Goal: Task Accomplishment & Management: Use online tool/utility

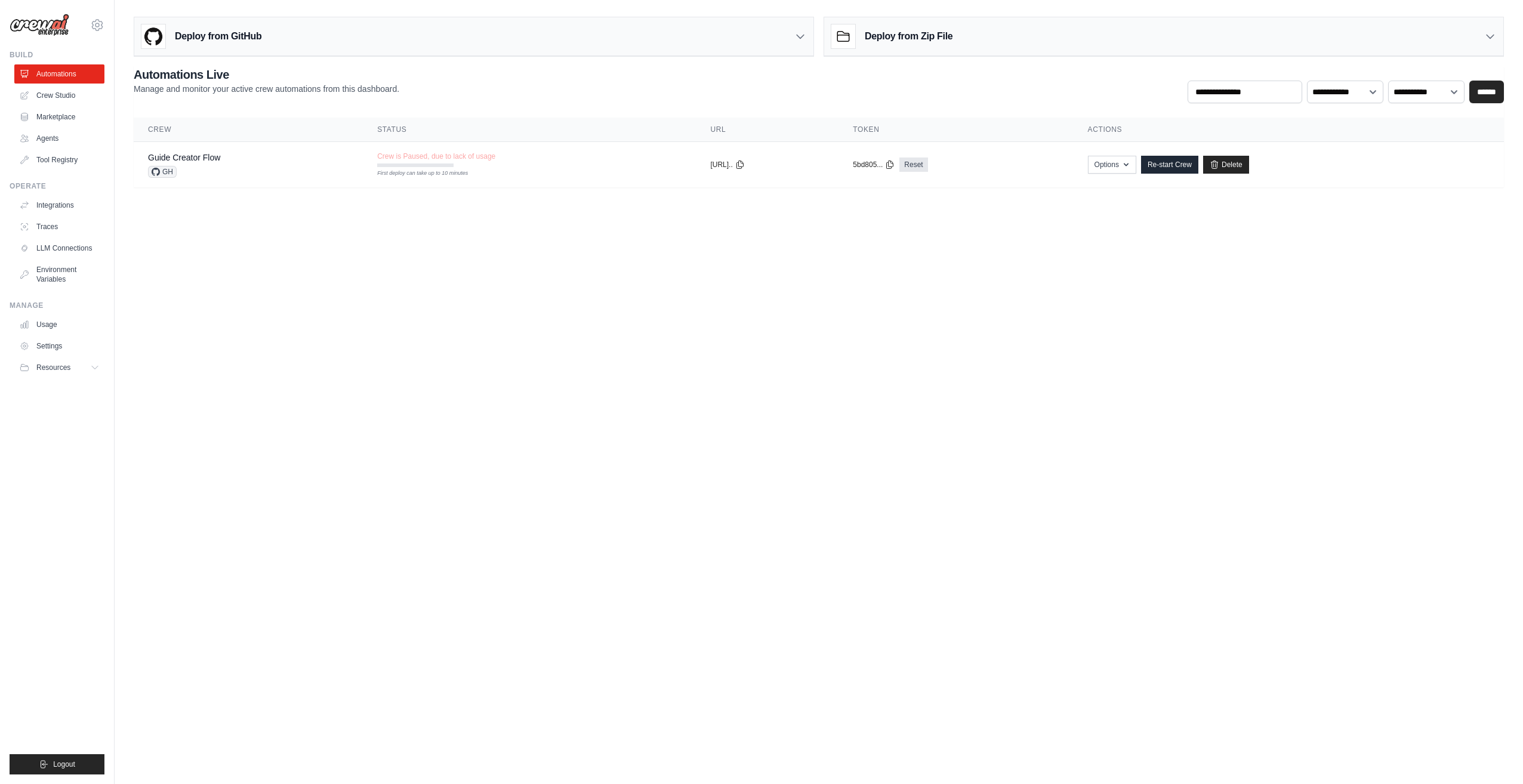
drag, startPoint x: 65, startPoint y: 0, endPoint x: 519, endPoint y: 421, distance: 619.2
click at [510, 424] on body "[EMAIL_ADDRESS][DOMAIN_NAME] Settings Build Automations Crew Studio" at bounding box center [761, 392] width 1523 height 784
click at [59, 125] on link "Marketplace" at bounding box center [61, 117] width 90 height 19
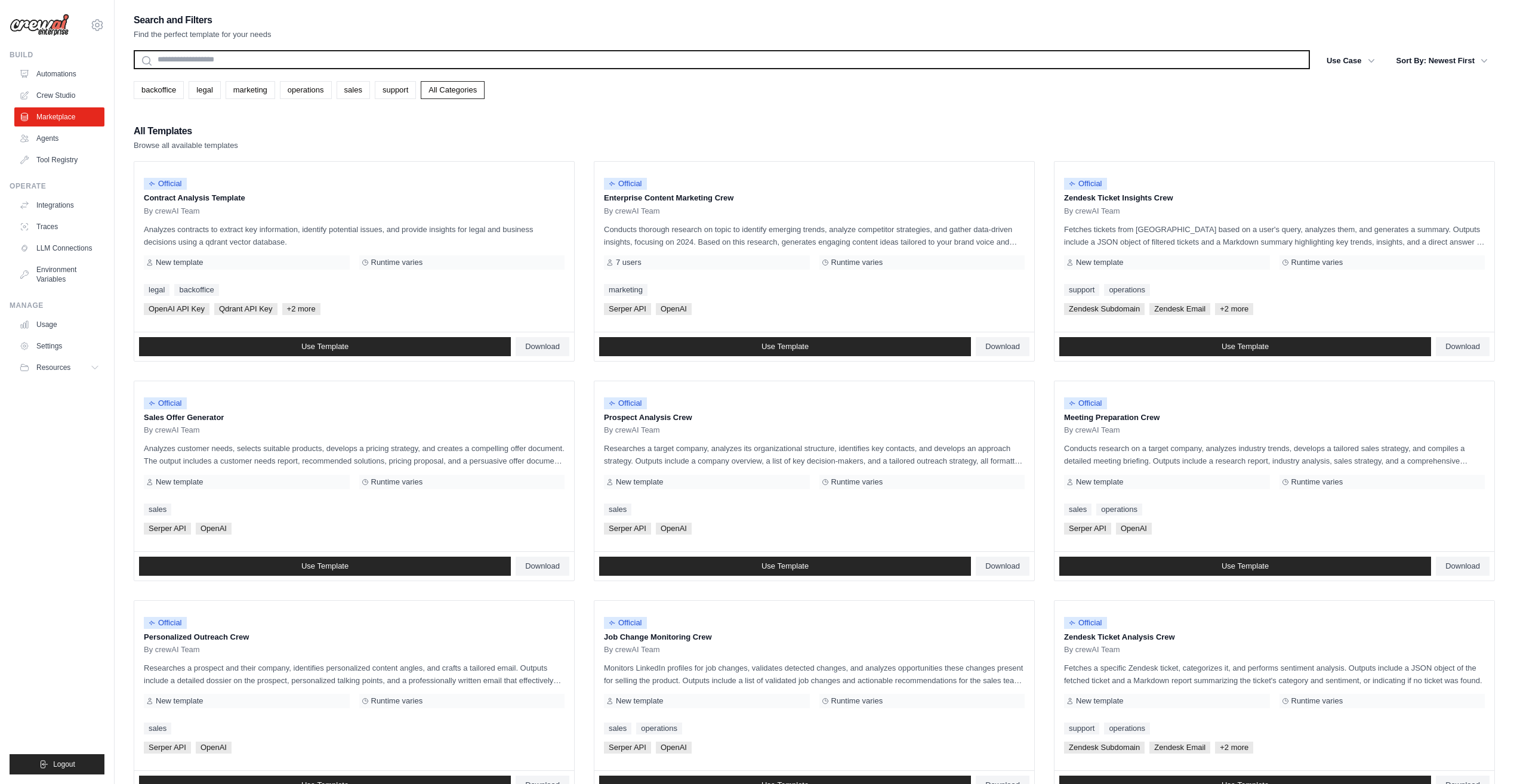
click at [204, 52] on input "text" at bounding box center [722, 59] width 1176 height 19
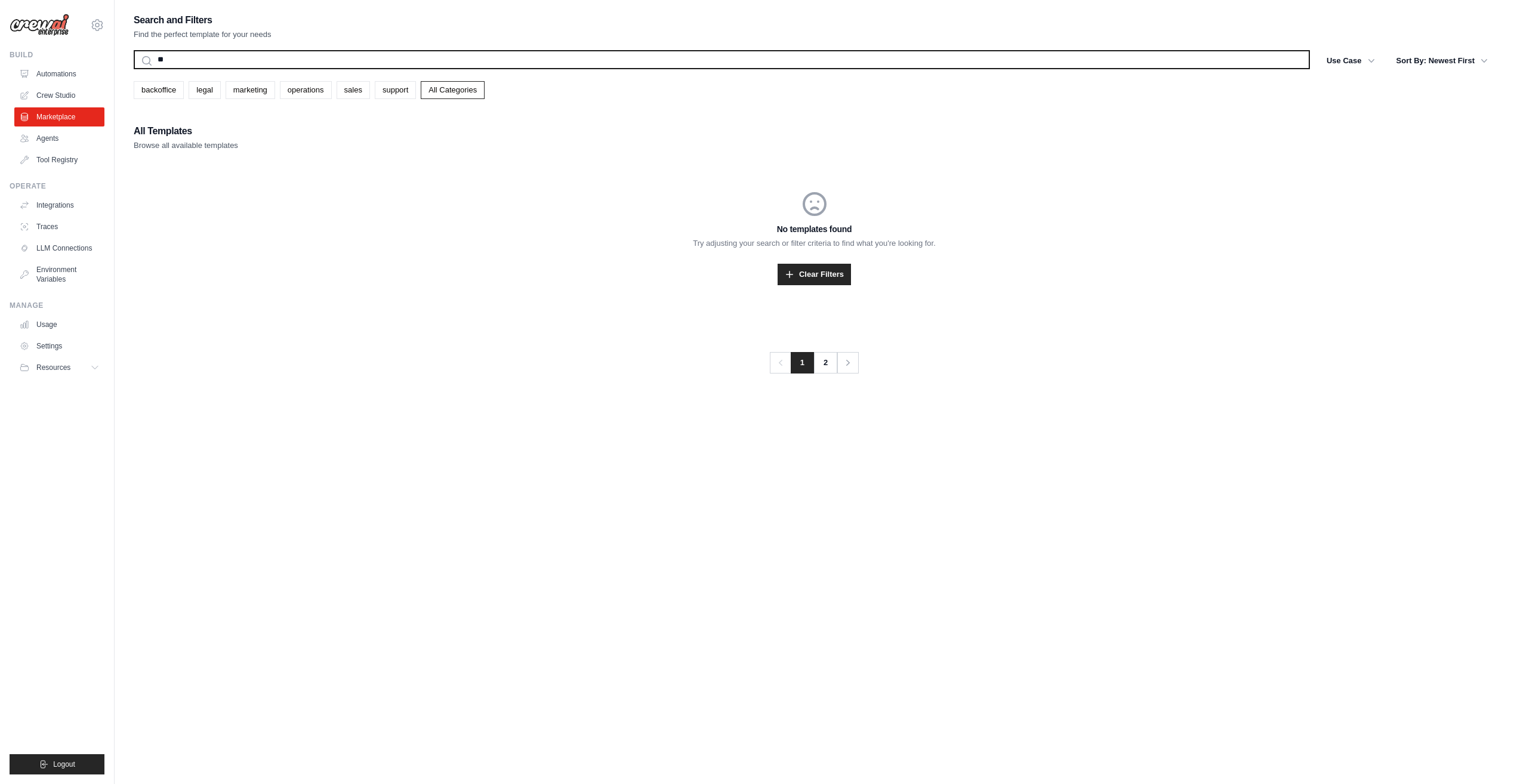
type input "*"
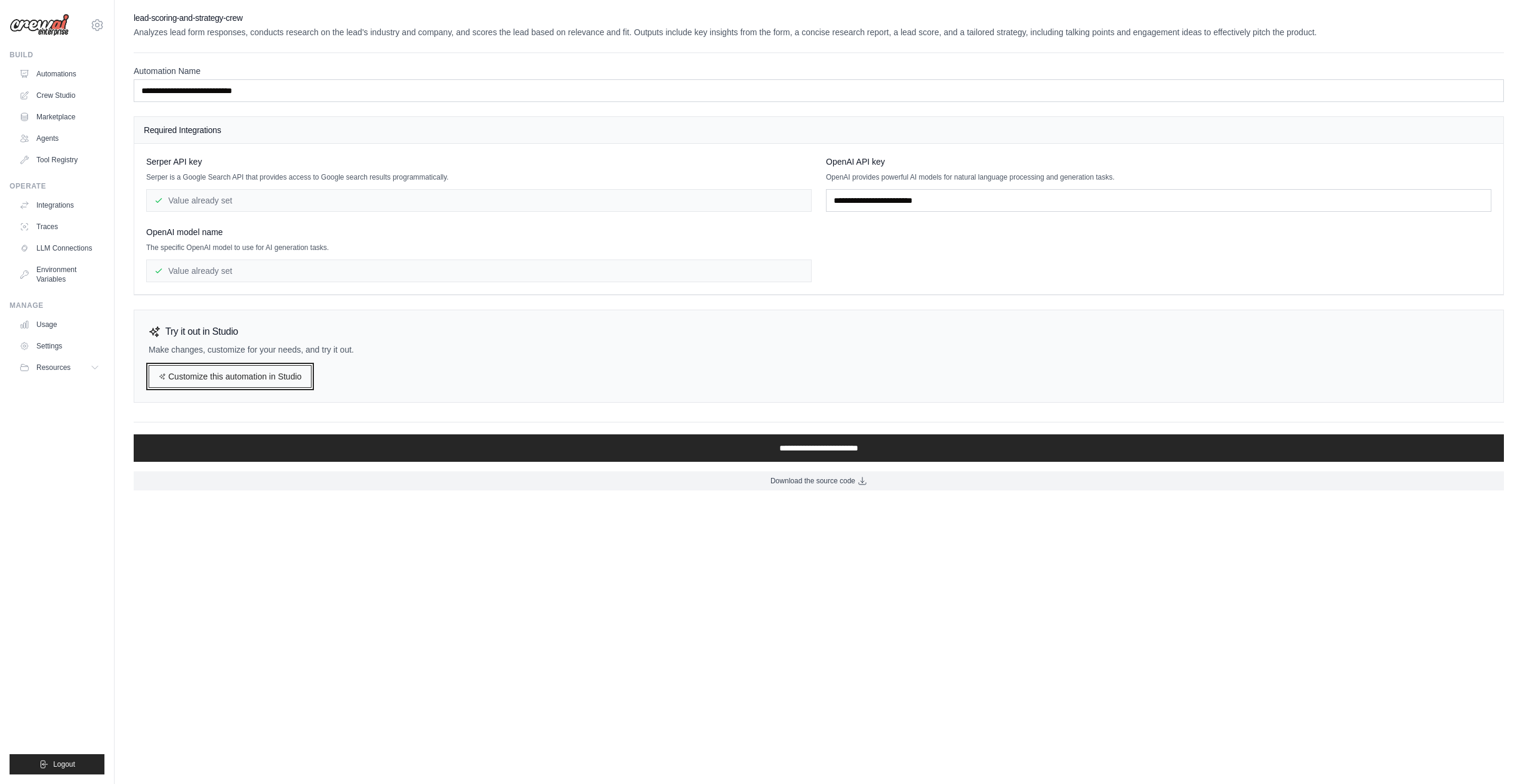
click at [276, 375] on link "Customize this automation in Studio" at bounding box center [230, 376] width 163 height 23
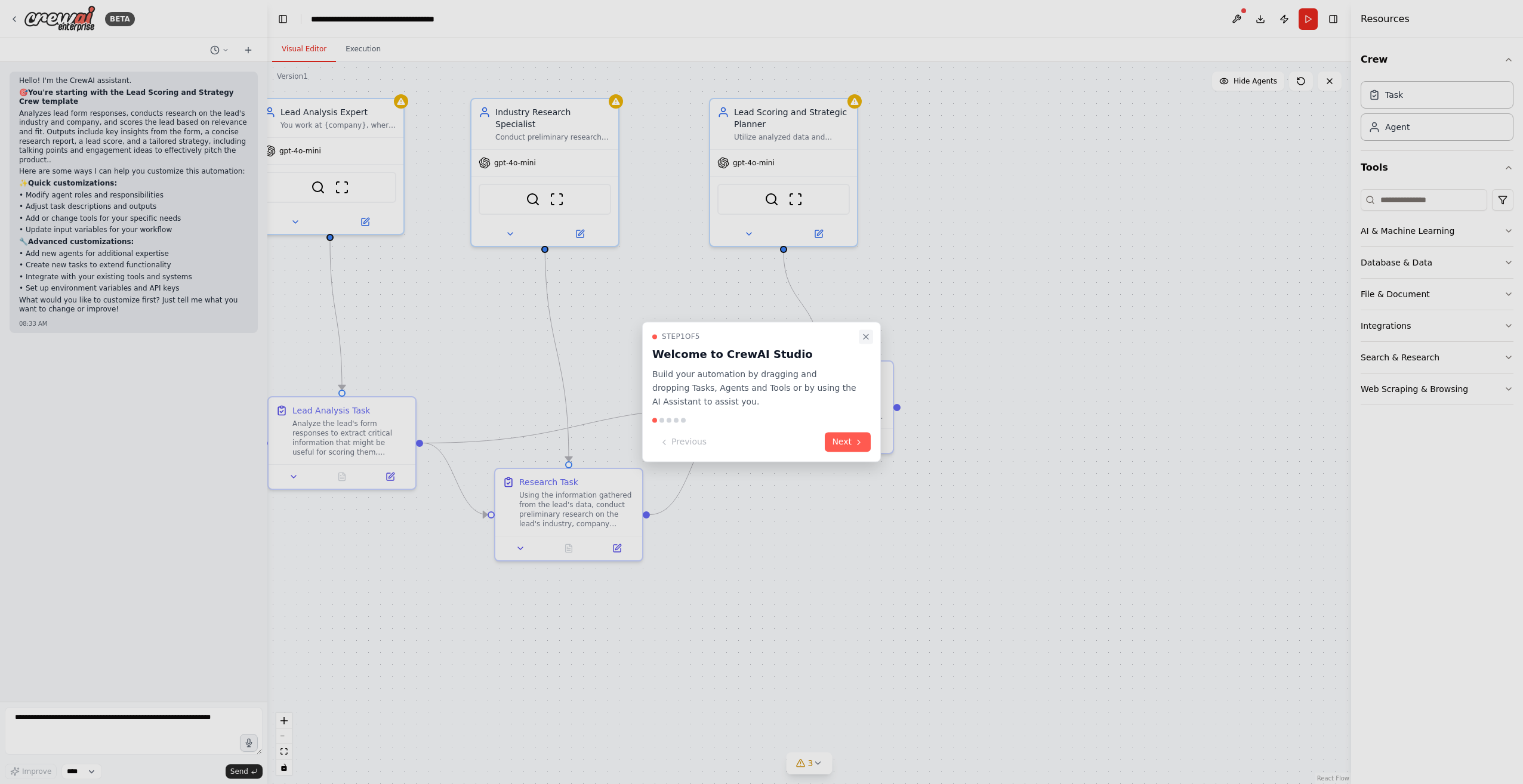
click at [869, 341] on icon "Close walkthrough" at bounding box center [866, 336] width 10 height 10
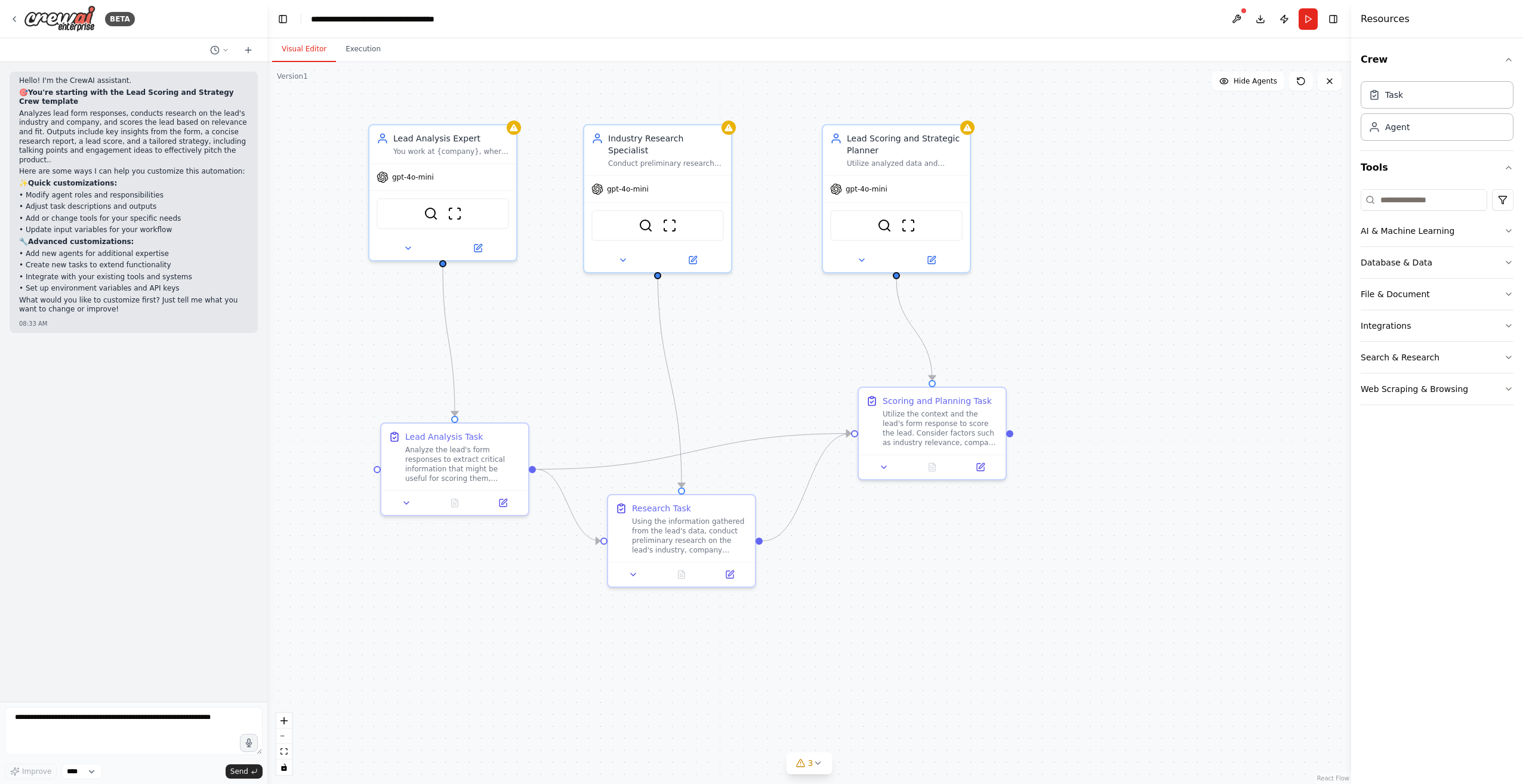
drag, startPoint x: 480, startPoint y: 332, endPoint x: 592, endPoint y: 357, distance: 114.8
click at [592, 357] on div ".deletable-edge-delete-btn { width: 20px; height: 20px; border: 0px solid #ffff…" at bounding box center [809, 422] width 1084 height 722
click at [477, 143] on div "Lead Analysis Expert You work at {company}, where you main goal is to analyze l…" at bounding box center [452, 142] width 116 height 24
click at [474, 152] on div "You work at {company}, where you main goal is to analyze leads form responses t…" at bounding box center [452, 149] width 116 height 10
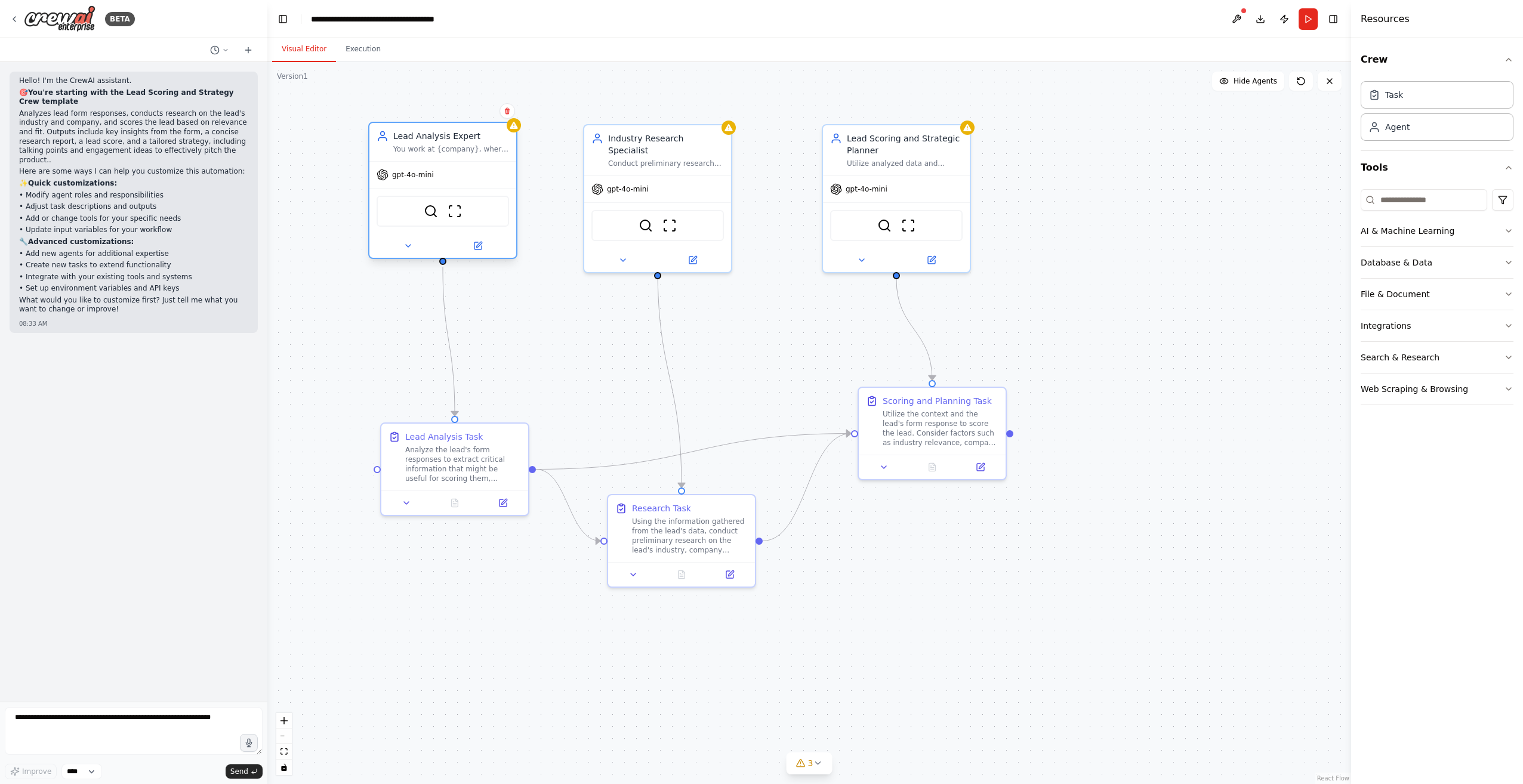
click at [474, 152] on div "You work at {company}, where you main goal is to analyze leads form responses t…" at bounding box center [452, 149] width 116 height 10
drag, startPoint x: 695, startPoint y: 532, endPoint x: 717, endPoint y: 527, distance: 22.6
click at [717, 527] on div "Using the information gathered from the lead's data, conduct preliminary resear…" at bounding box center [714, 533] width 116 height 38
click at [480, 245] on icon at bounding box center [478, 246] width 8 height 8
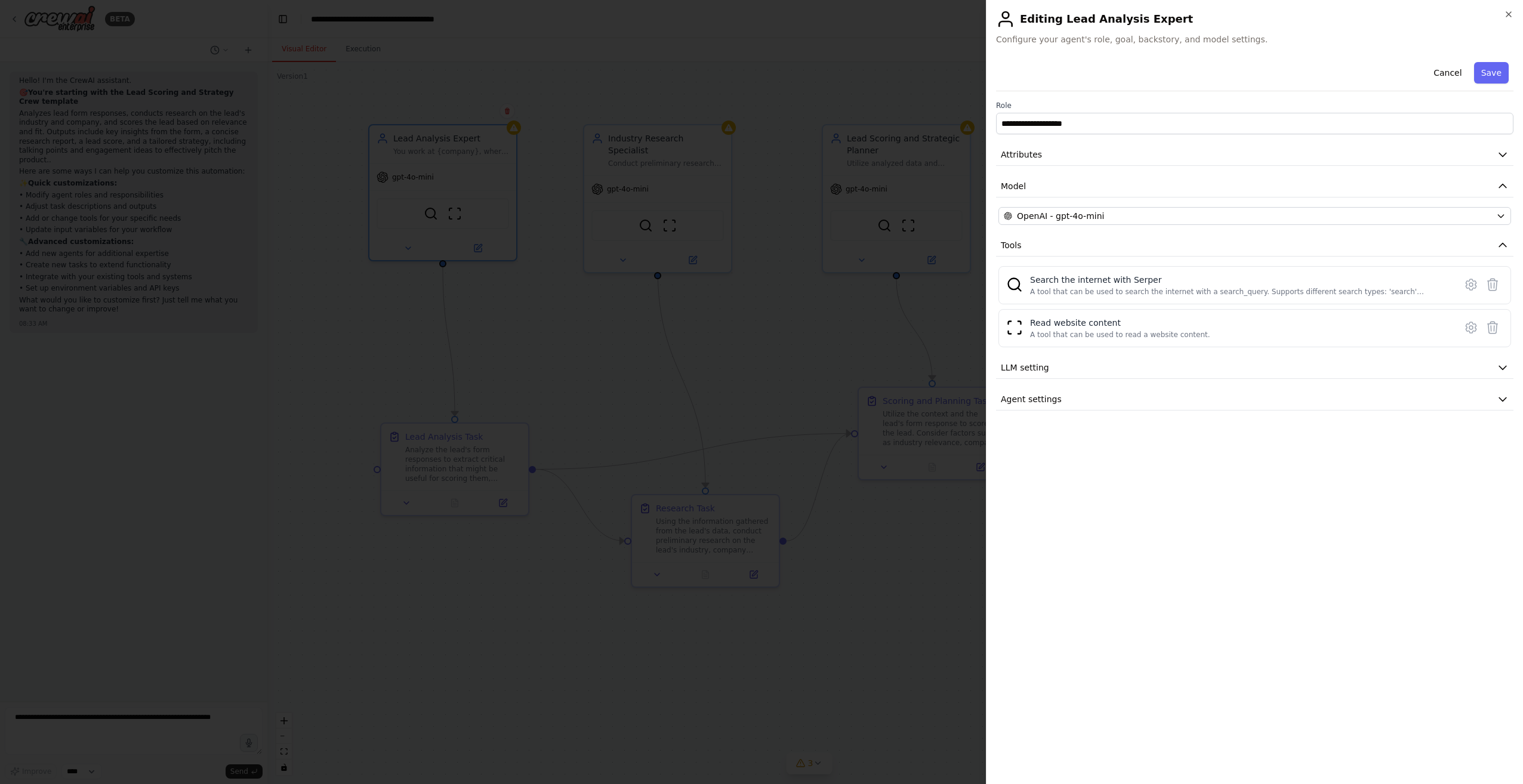
click at [822, 324] on div at bounding box center [761, 392] width 1523 height 784
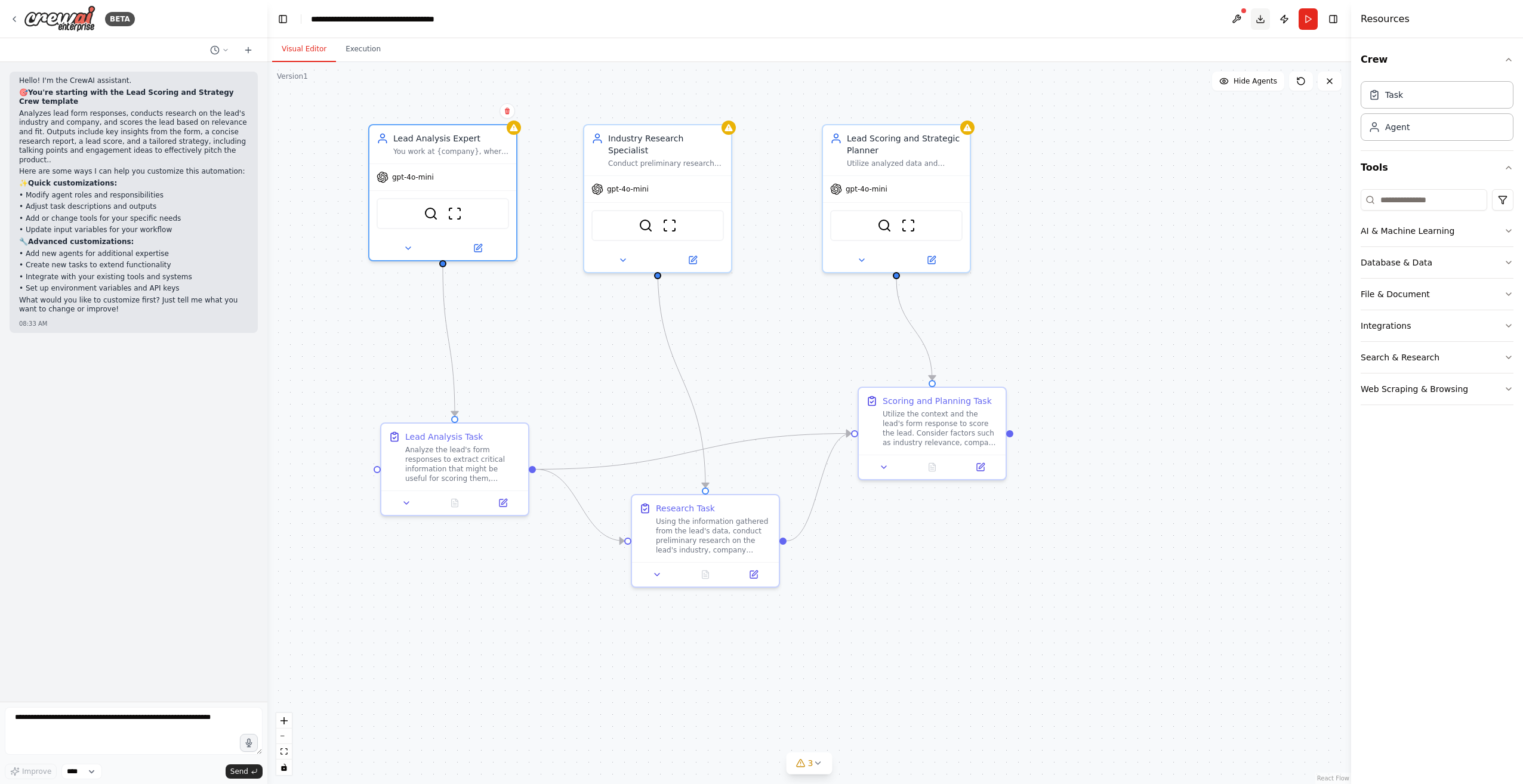
click at [1265, 19] on button "Download" at bounding box center [1260, 19] width 19 height 22
click at [1433, 272] on button "Database & Data" at bounding box center [1437, 262] width 153 height 31
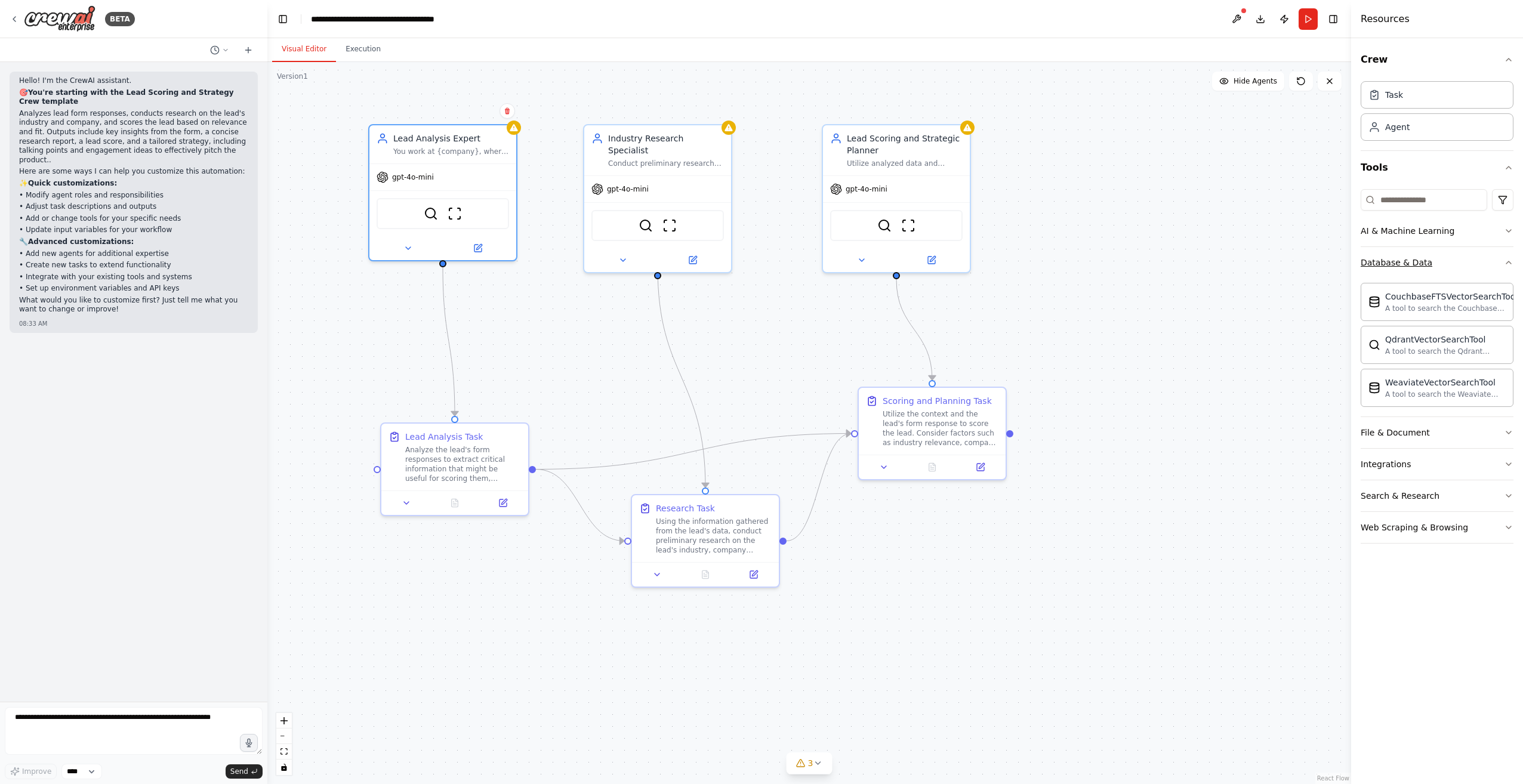
click at [1447, 258] on button "Database & Data" at bounding box center [1437, 262] width 153 height 31
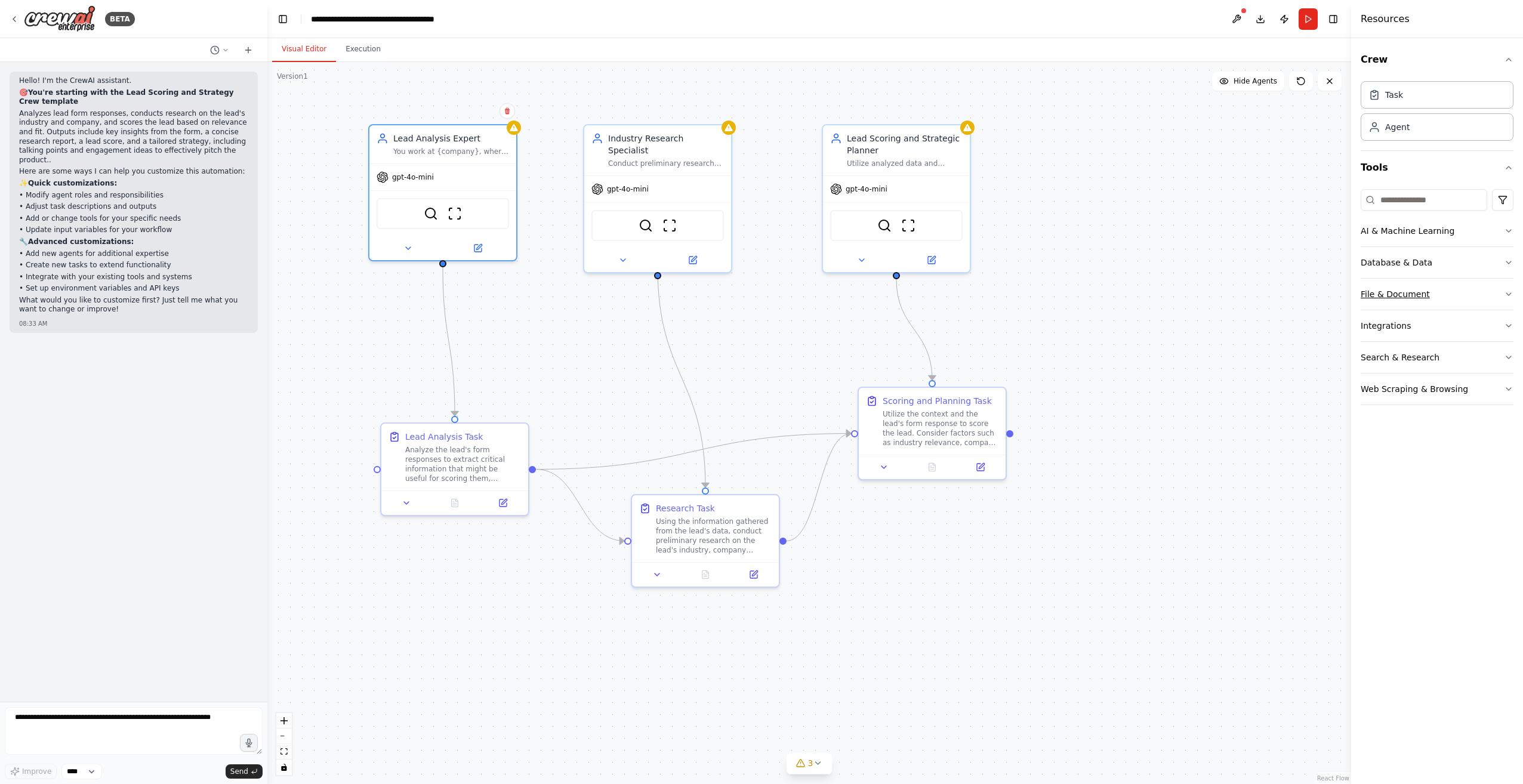
click at [1437, 293] on button "File & Document" at bounding box center [1437, 293] width 153 height 31
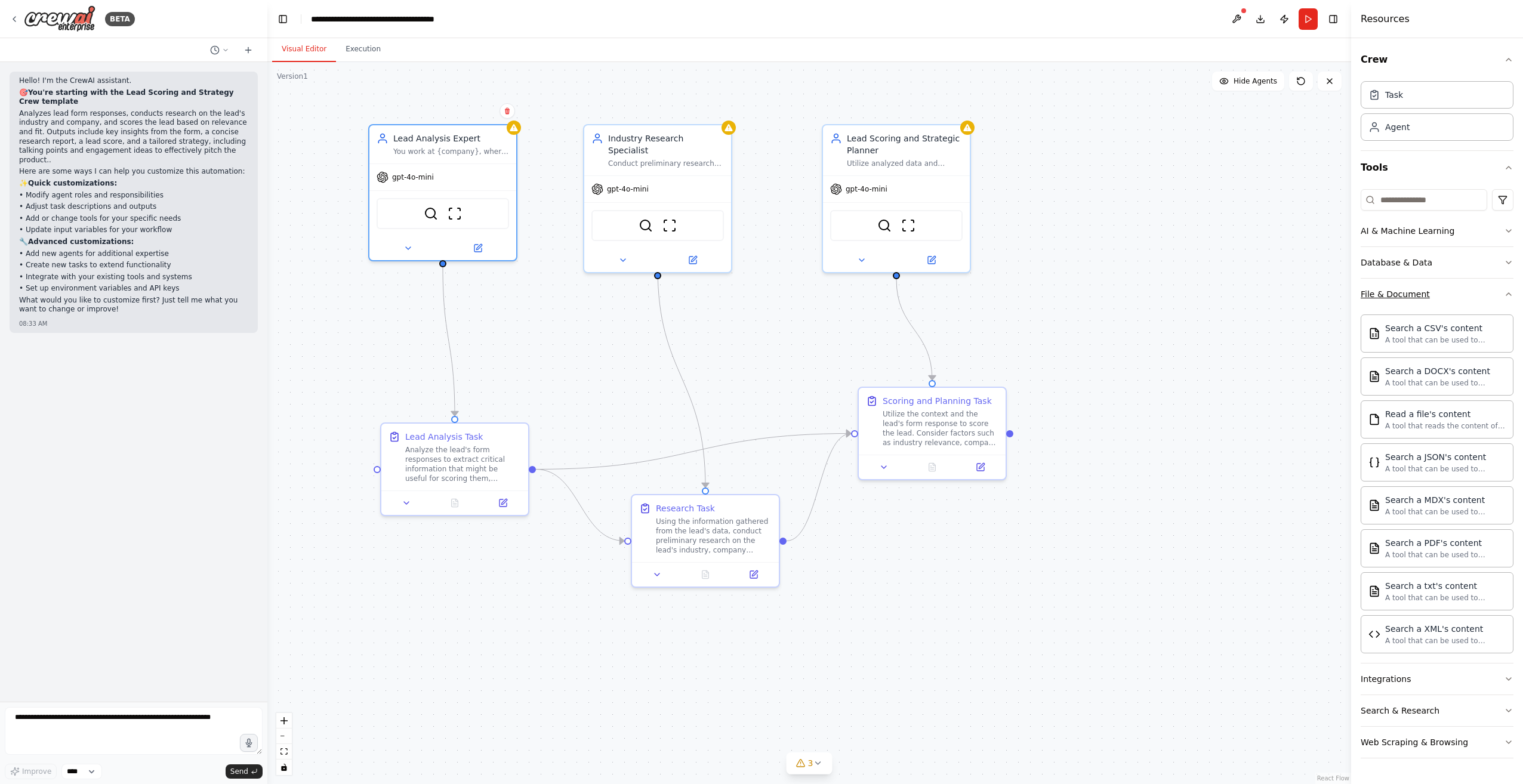
click at [1438, 291] on button "File & Document" at bounding box center [1437, 293] width 153 height 31
